Goal: Use online tool/utility: Utilize a website feature to perform a specific function

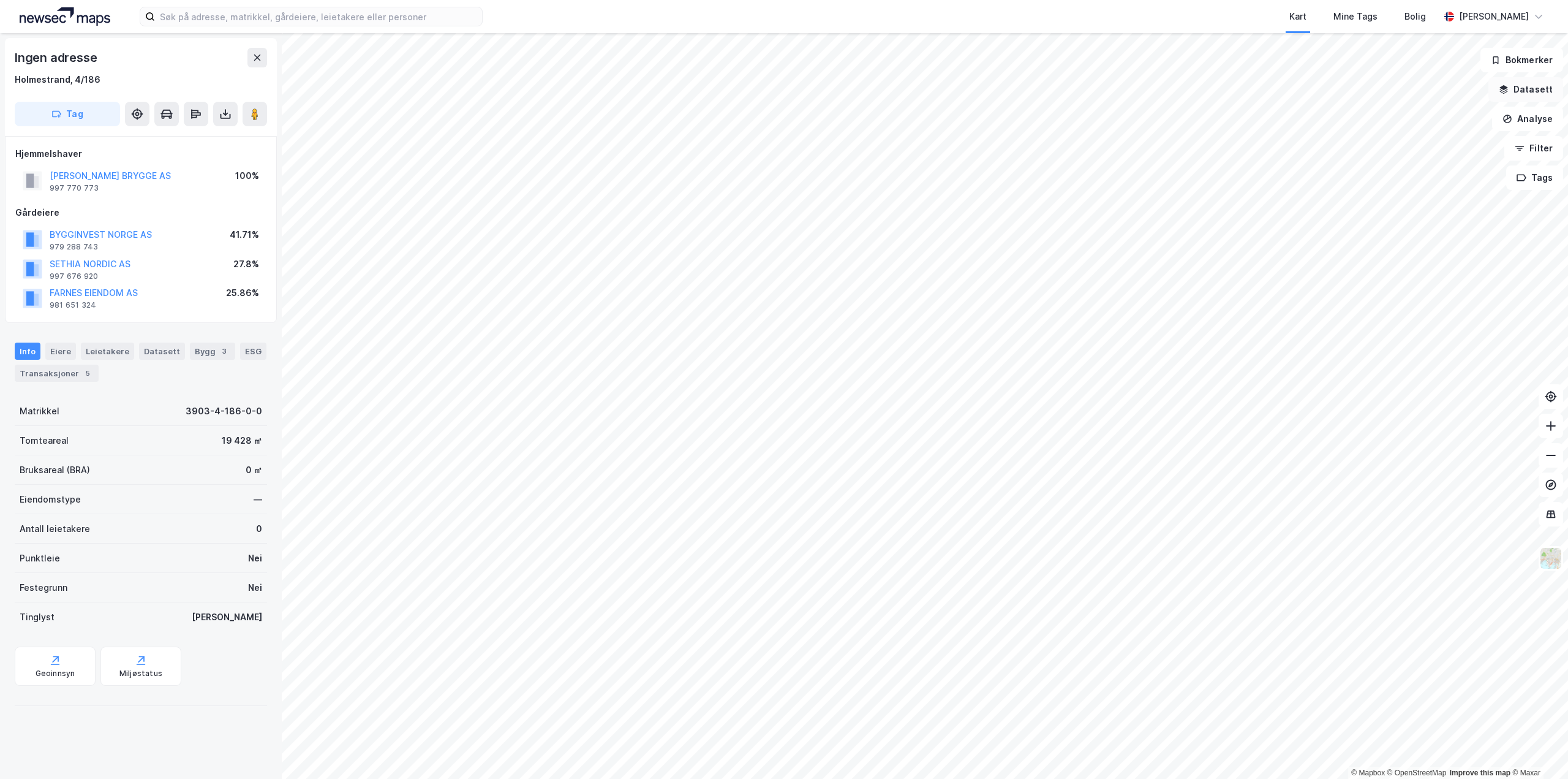
click at [1524, 89] on button "Datasett" at bounding box center [1525, 89] width 75 height 25
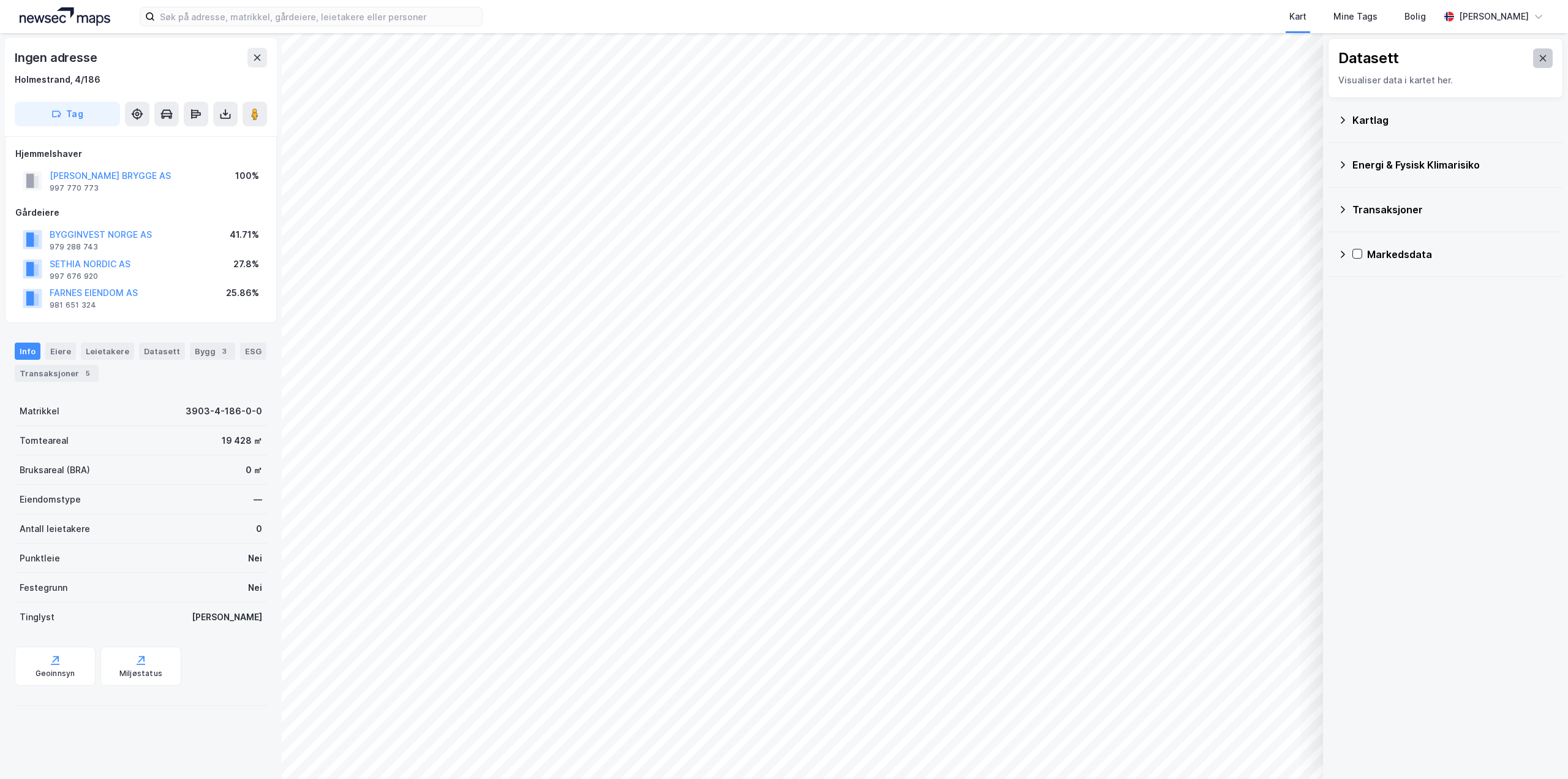
click at [1540, 58] on icon at bounding box center [1543, 58] width 7 height 6
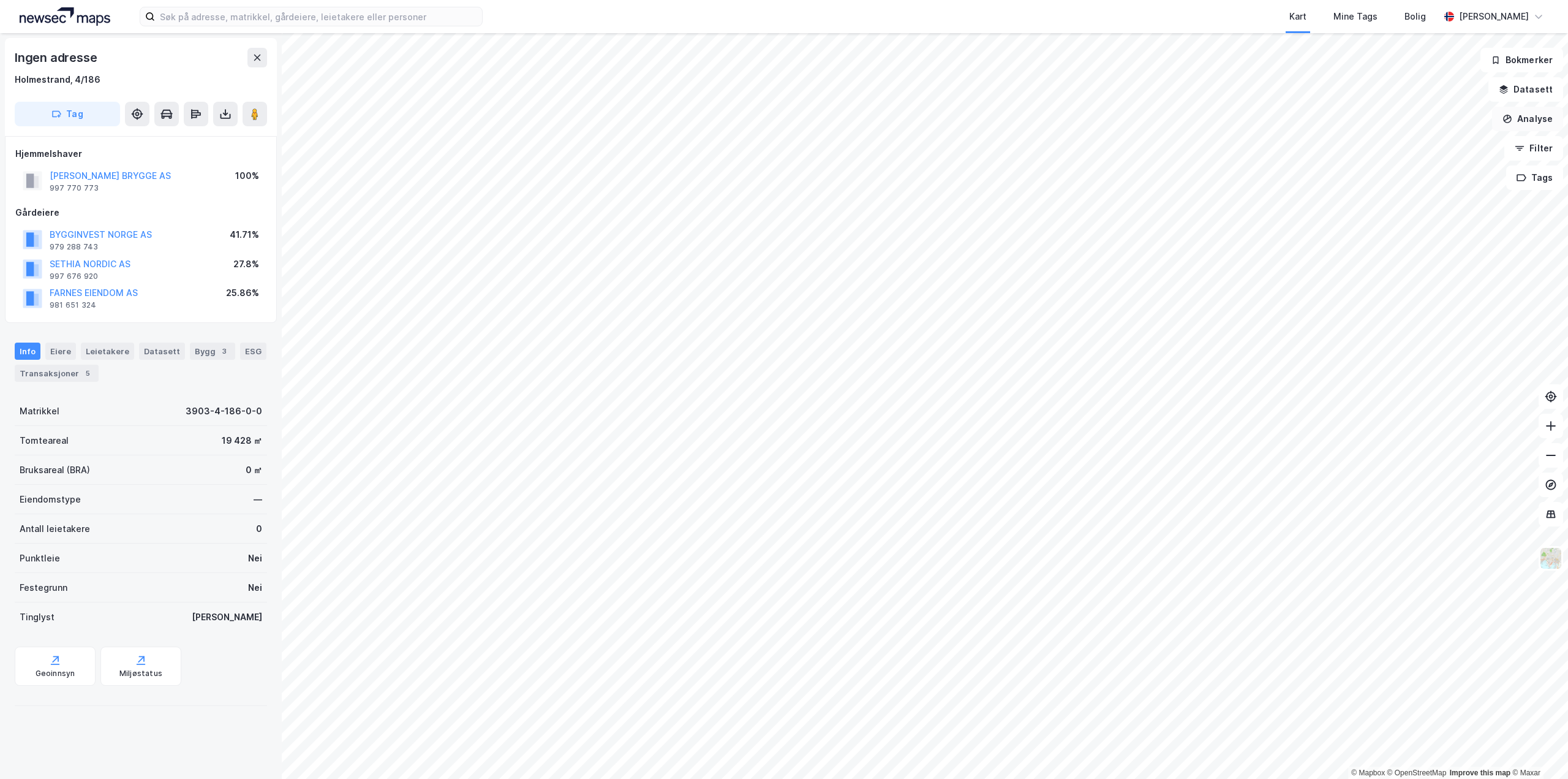
click at [1537, 118] on button "Analyse" at bounding box center [1527, 119] width 71 height 25
click at [1536, 119] on button "Analyse" at bounding box center [1527, 119] width 71 height 25
click at [1401, 120] on div "Mål avstand" at bounding box center [1421, 119] width 107 height 11
click at [687, 322] on div "9,8m" at bounding box center [701, 321] width 33 height 18
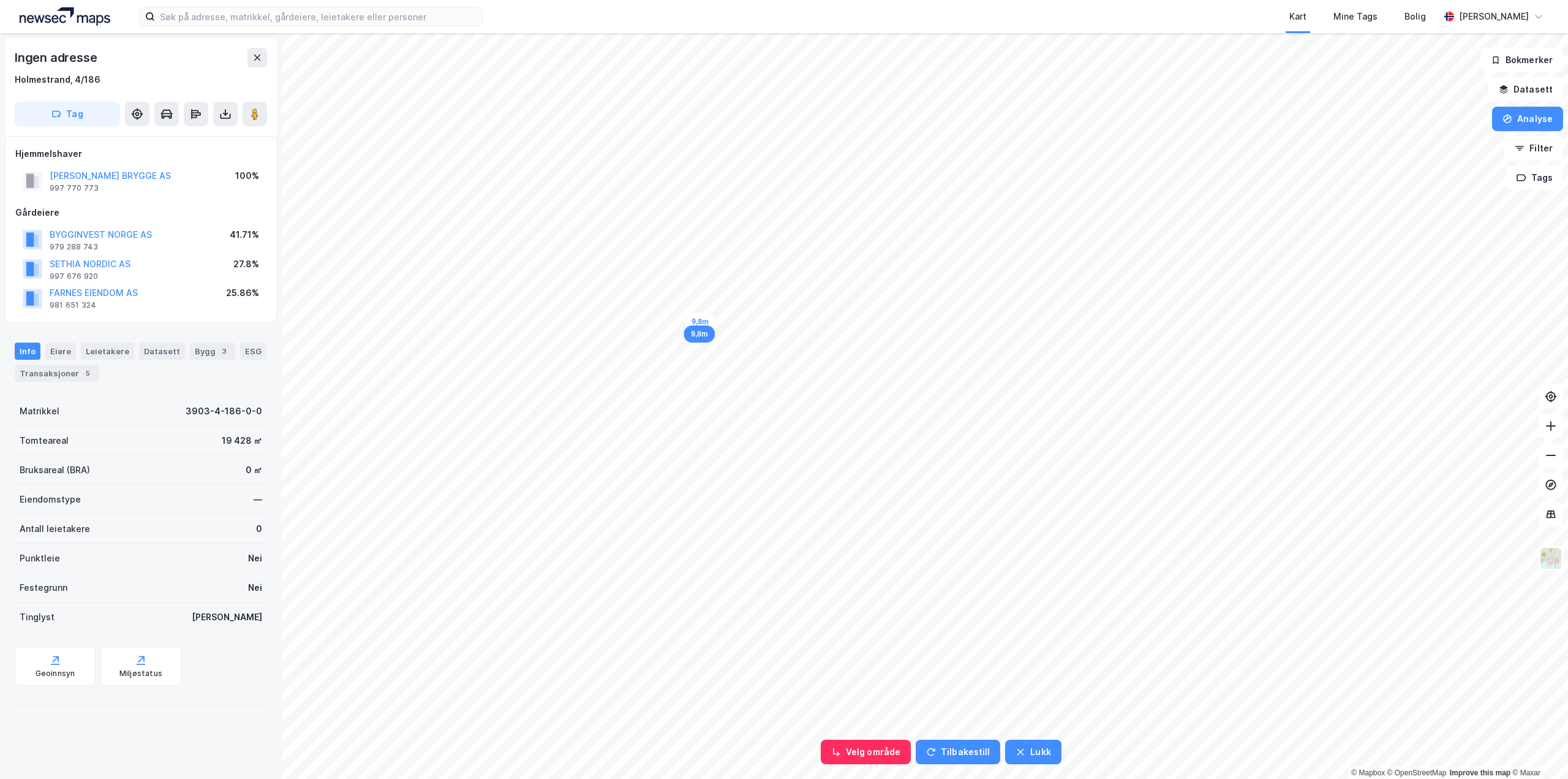
click at [687, 322] on div "9,8m" at bounding box center [700, 321] width 32 height 18
